Goal: Navigation & Orientation: Find specific page/section

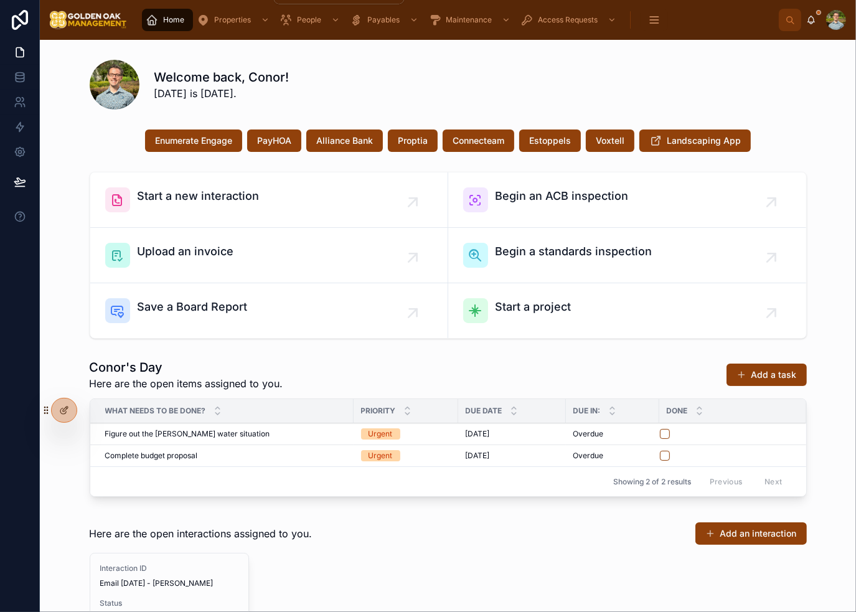
click at [227, 16] on span "Properties" at bounding box center [232, 20] width 37 height 10
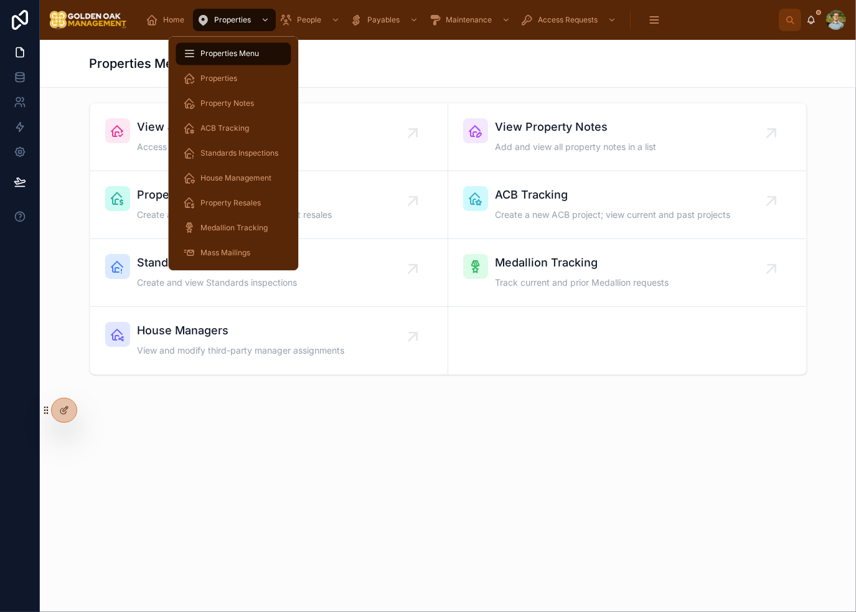
click at [258, 202] on span "Property Resales" at bounding box center [230, 203] width 60 height 10
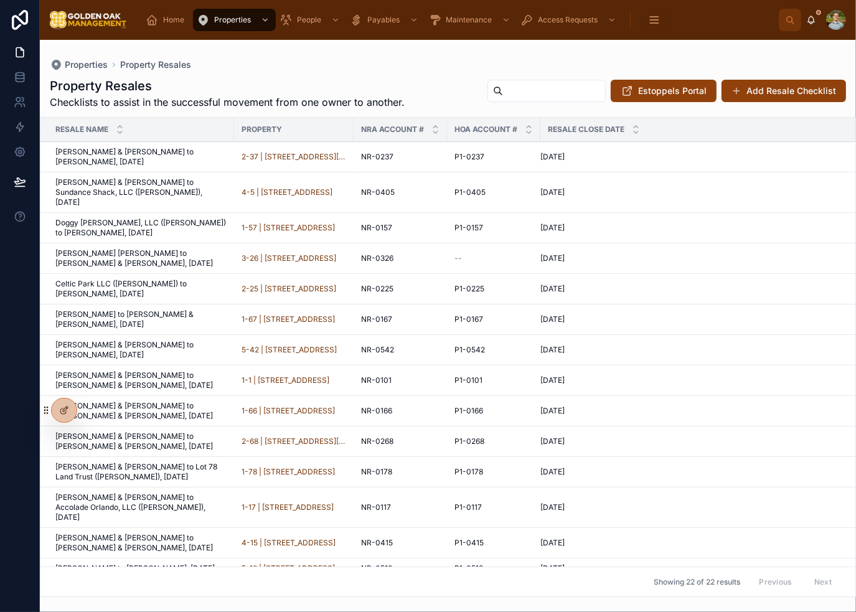
click at [704, 57] on div "Properties Property Resales Property Resales Checklists to assist in the succes…" at bounding box center [448, 318] width 816 height 557
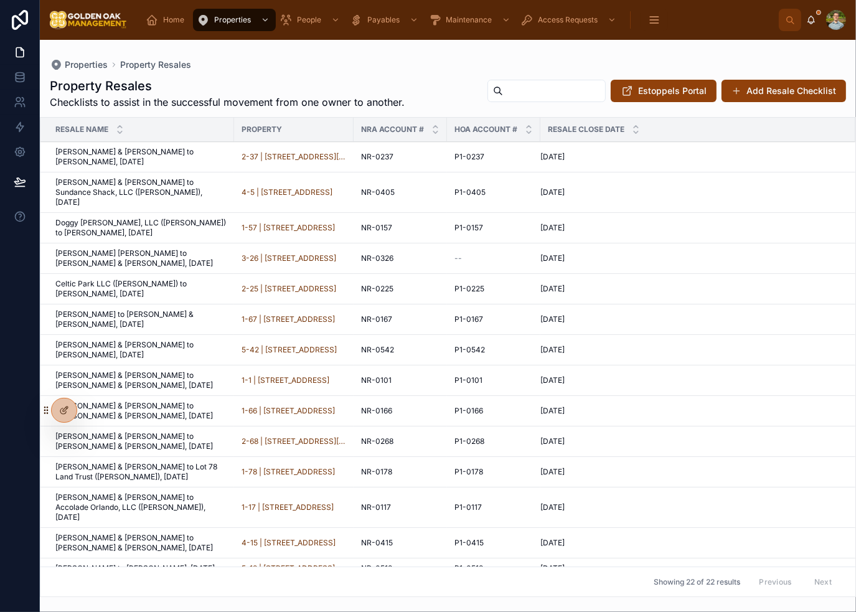
click at [704, 57] on div "Properties Property Resales Property Resales Checklists to assist in the succes…" at bounding box center [448, 318] width 816 height 557
